Goal: Task Accomplishment & Management: Complete application form

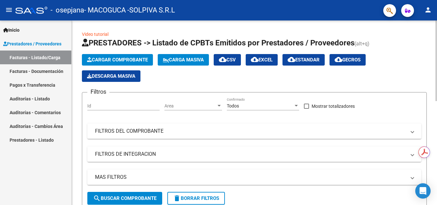
click at [120, 58] on span "Cargar Comprobante" at bounding box center [117, 60] width 61 height 6
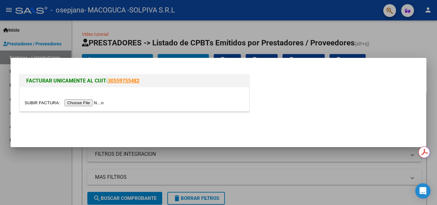
click at [92, 102] on input "file" at bounding box center [65, 103] width 81 height 7
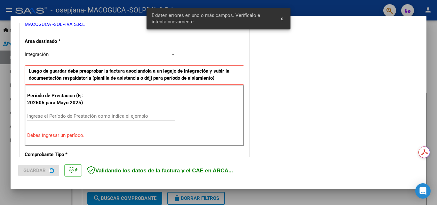
scroll to position [144, 0]
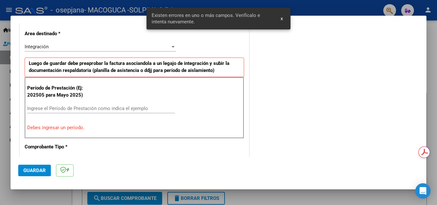
click at [77, 105] on div "Ingrese el Período de Prestación como indica el ejemplo" at bounding box center [101, 109] width 148 height 10
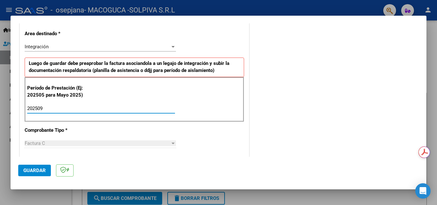
type input "202509"
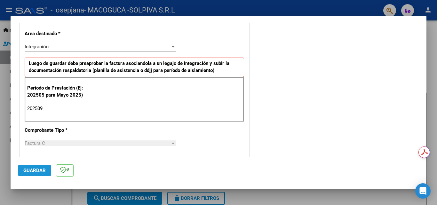
click at [36, 173] on button "Guardar" at bounding box center [34, 171] width 33 height 12
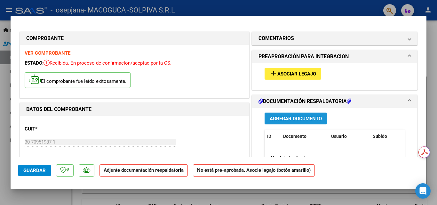
click at [278, 118] on span "Agregar Documento" at bounding box center [296, 119] width 52 height 6
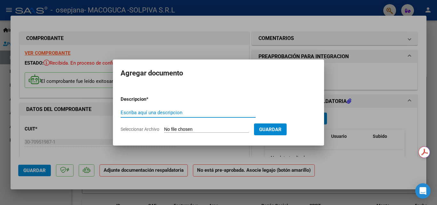
click at [159, 113] on input "Escriba aquí una descripcion" at bounding box center [188, 113] width 135 height 6
type input "planilla"
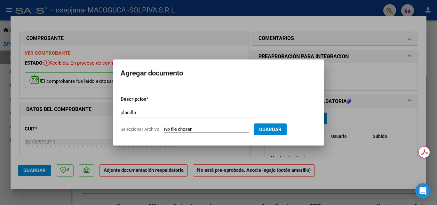
click at [169, 129] on input "Seleccionar Archivo" at bounding box center [206, 130] width 85 height 6
type input "C:\fakepath\septiembre.pdf"
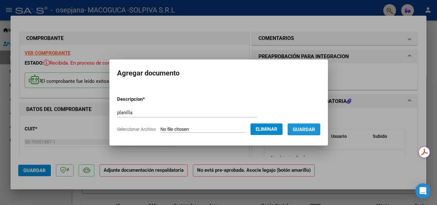
click at [297, 130] on button "Guardar" at bounding box center [304, 130] width 33 height 12
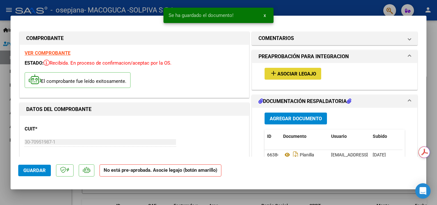
click at [294, 75] on span "Asociar Legajo" at bounding box center [297, 74] width 39 height 6
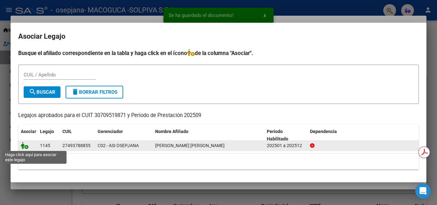
click at [27, 147] on icon at bounding box center [25, 145] width 8 height 7
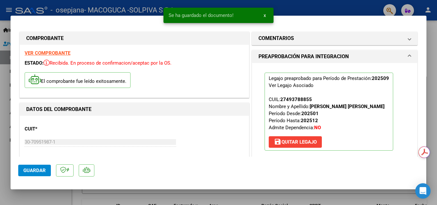
click at [34, 169] on span "Guardar" at bounding box center [34, 171] width 22 height 6
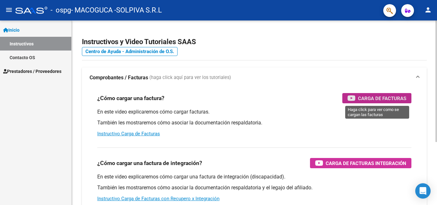
click at [385, 95] on span "Carga de Facturas" at bounding box center [382, 98] width 48 height 8
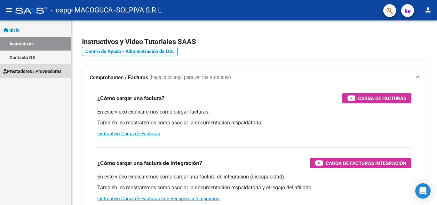
click at [19, 71] on span "Prestadores / Proveedores" at bounding box center [32, 71] width 58 height 7
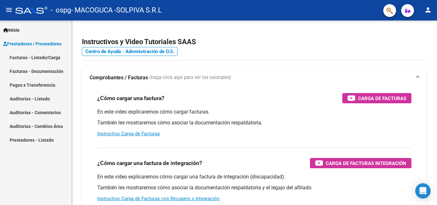
click at [37, 55] on link "Facturas - Listado/Carga" at bounding box center [35, 58] width 71 height 14
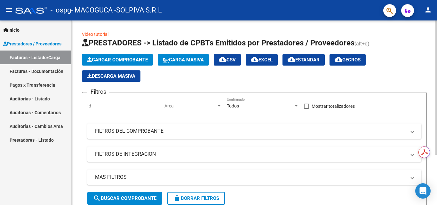
click at [121, 57] on button "Cargar Comprobante" at bounding box center [117, 60] width 71 height 12
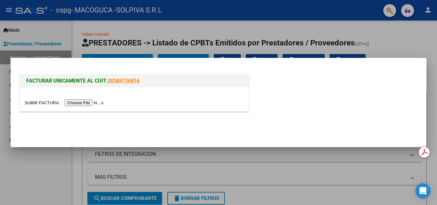
click at [84, 101] on input "file" at bounding box center [65, 103] width 81 height 7
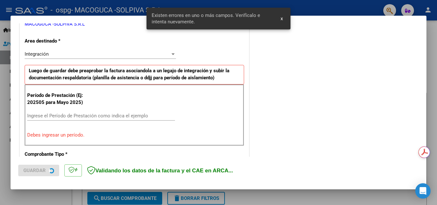
scroll to position [144, 0]
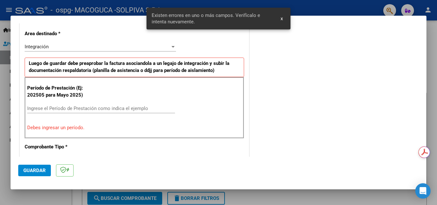
click at [75, 108] on input "Ingrese el Período de Prestación como indica el ejemplo" at bounding box center [101, 109] width 148 height 6
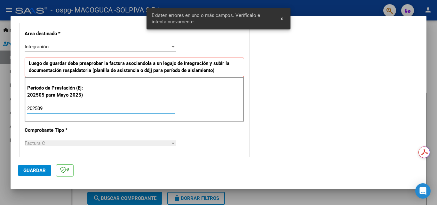
type input "202509"
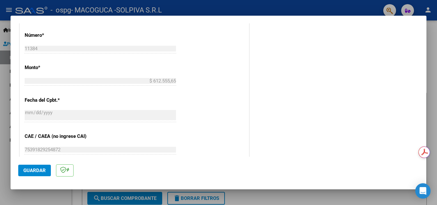
scroll to position [304, 0]
click at [32, 173] on span "Guardar" at bounding box center [34, 171] width 22 height 6
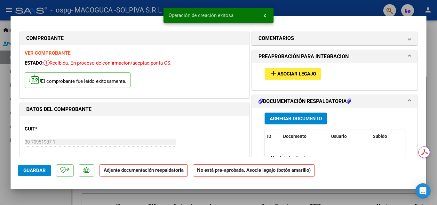
click at [293, 118] on span "Agregar Documento" at bounding box center [296, 119] width 52 height 6
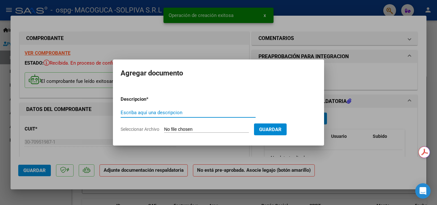
click at [211, 114] on input "Escriba aquí una descripcion" at bounding box center [188, 113] width 135 height 6
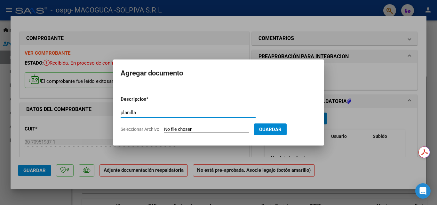
type input "planilla"
click at [175, 130] on input "Seleccionar Archivo" at bounding box center [206, 130] width 85 height 6
type input "C:\fakepath\SEPTIEMBRE.pdf"
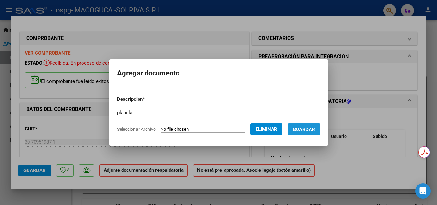
click at [308, 130] on span "Guardar" at bounding box center [304, 130] width 22 height 6
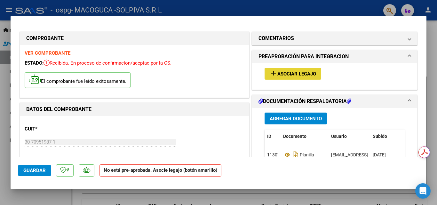
click at [291, 71] on span "Asociar Legajo" at bounding box center [297, 74] width 39 height 6
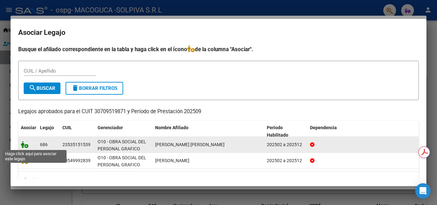
click at [25, 145] on icon at bounding box center [25, 144] width 8 height 7
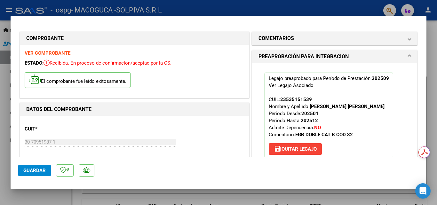
click at [32, 170] on span "Guardar" at bounding box center [34, 171] width 22 height 6
click at [37, 170] on span "Guardar" at bounding box center [34, 171] width 22 height 6
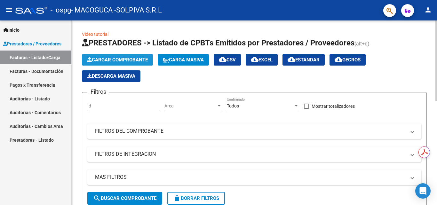
click at [105, 58] on span "Cargar Comprobante" at bounding box center [117, 60] width 61 height 6
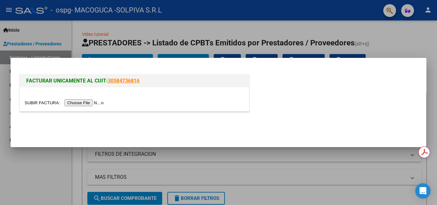
click at [81, 101] on input "file" at bounding box center [65, 103] width 81 height 7
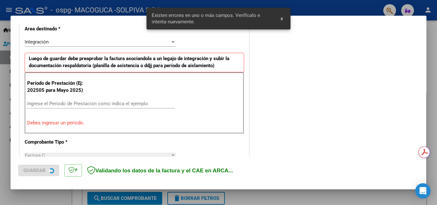
scroll to position [156, 0]
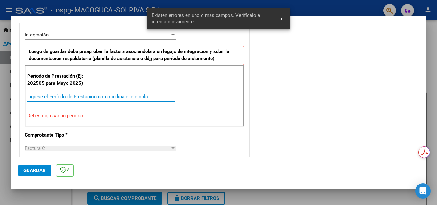
click at [43, 98] on input "Ingrese el Período de Prestación como indica el ejemplo" at bounding box center [101, 97] width 148 height 6
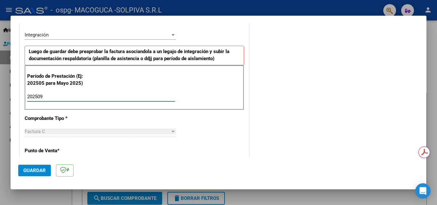
type input "202509"
click at [27, 169] on span "Guardar" at bounding box center [34, 171] width 22 height 6
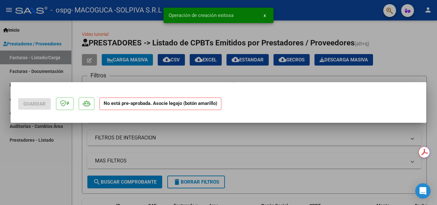
scroll to position [0, 0]
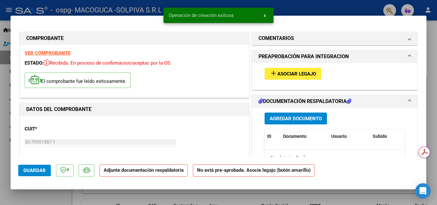
click at [294, 120] on span "Agregar Documento" at bounding box center [296, 119] width 52 height 6
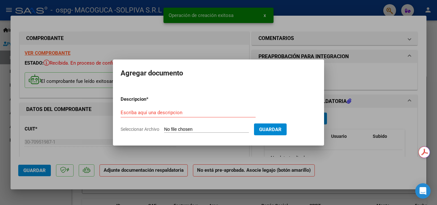
click at [214, 109] on div "Escriba aquí una descripcion" at bounding box center [188, 113] width 135 height 10
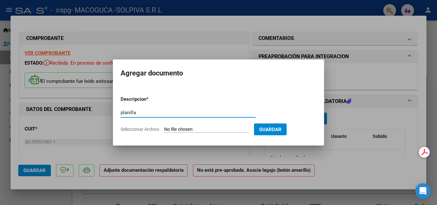
type input "planilla"
click at [205, 130] on input "Seleccionar Archivo" at bounding box center [206, 130] width 85 height 6
type input "C:\fakepath\septiembre.pdf"
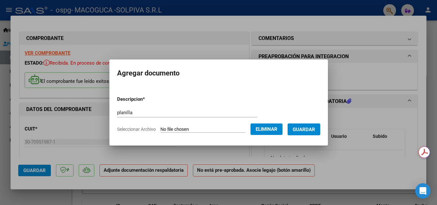
click at [310, 128] on span "Guardar" at bounding box center [304, 130] width 22 height 6
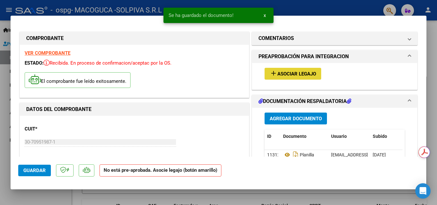
click at [297, 73] on span "Asociar Legajo" at bounding box center [297, 74] width 39 height 6
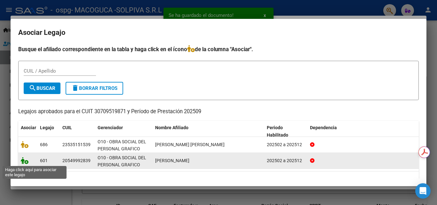
click at [25, 162] on icon at bounding box center [25, 160] width 8 height 7
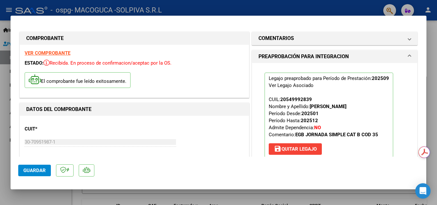
click at [38, 166] on button "Guardar" at bounding box center [34, 171] width 33 height 12
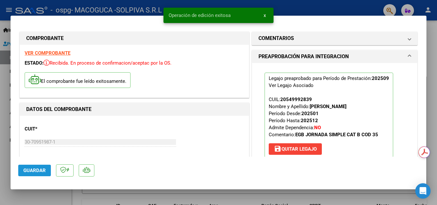
click at [34, 171] on span "Guardar" at bounding box center [34, 171] width 22 height 6
click at [36, 168] on span "Guardar" at bounding box center [34, 171] width 22 height 6
